Goal: Information Seeking & Learning: Learn about a topic

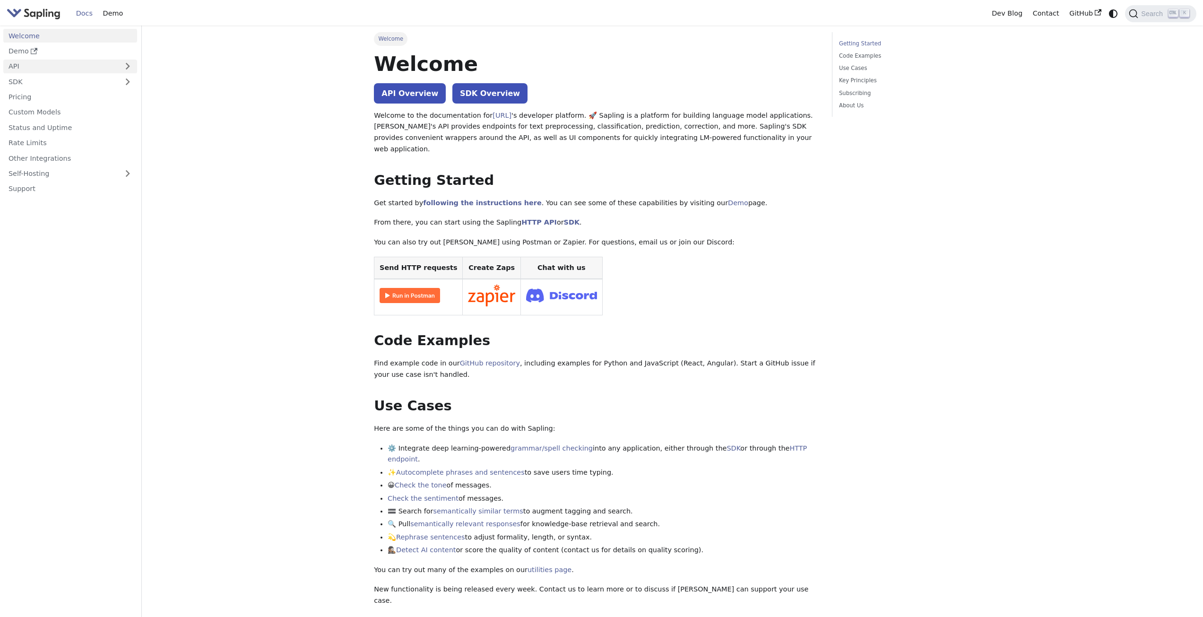
click at [29, 71] on link "API" at bounding box center [60, 67] width 115 height 14
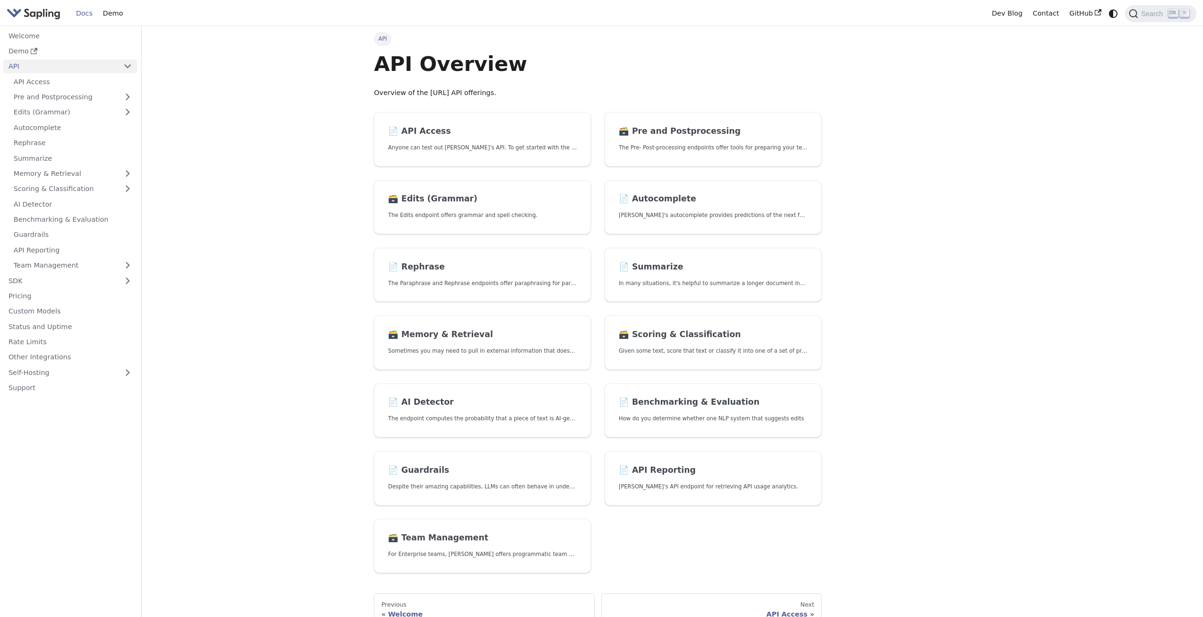
click at [39, 65] on link "API" at bounding box center [60, 67] width 115 height 14
click at [26, 98] on link "Pricing" at bounding box center [70, 97] width 134 height 14
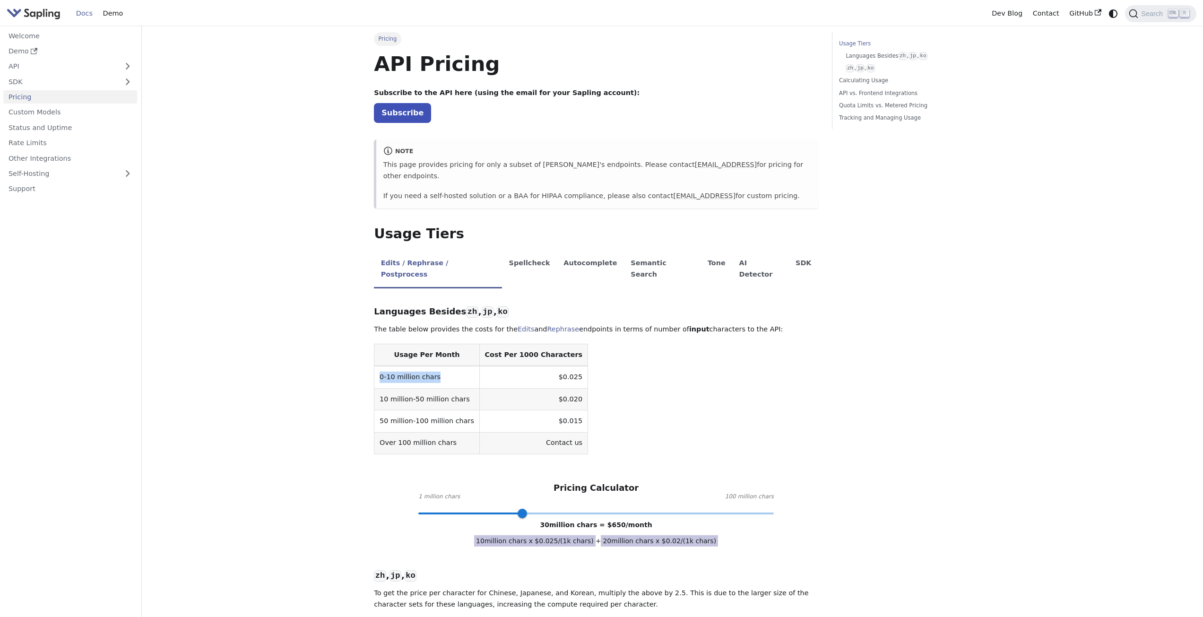
drag, startPoint x: 445, startPoint y: 352, endPoint x: 374, endPoint y: 346, distance: 71.7
click at [374, 366] on td "0-10 million chars" at bounding box center [426, 377] width 105 height 22
